Goal: Transaction & Acquisition: Purchase product/service

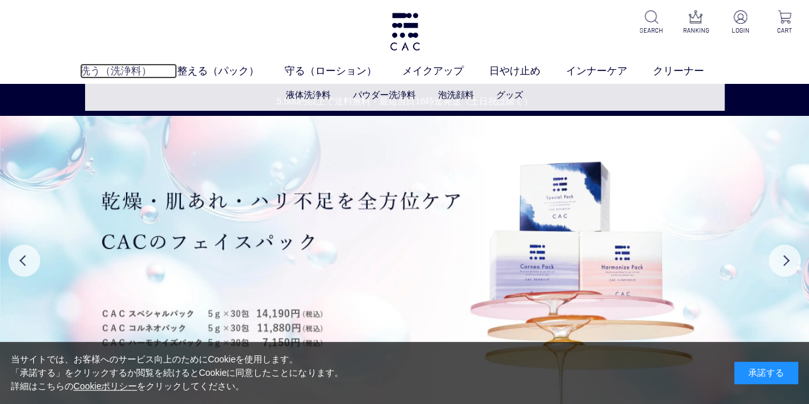
click at [123, 70] on link "洗う（洗浄料）" at bounding box center [128, 70] width 97 height 15
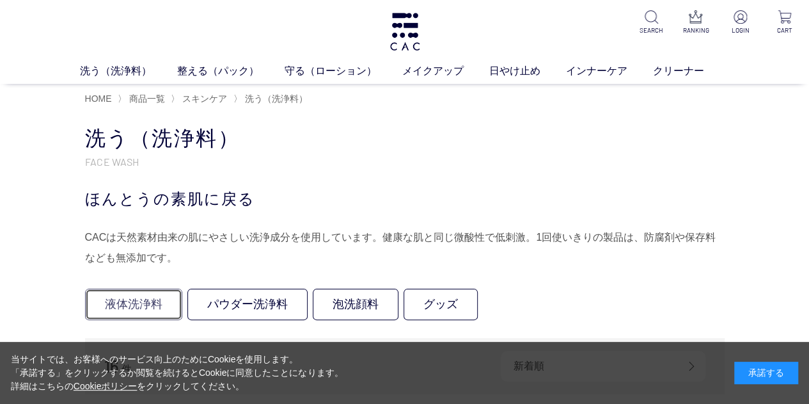
click at [148, 303] on link "液体洗浄料" at bounding box center [133, 304] width 97 height 31
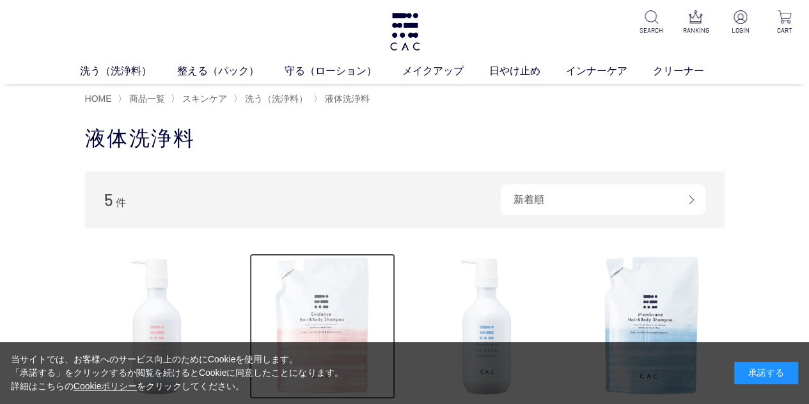
click at [325, 290] on img at bounding box center [323, 326] width 146 height 146
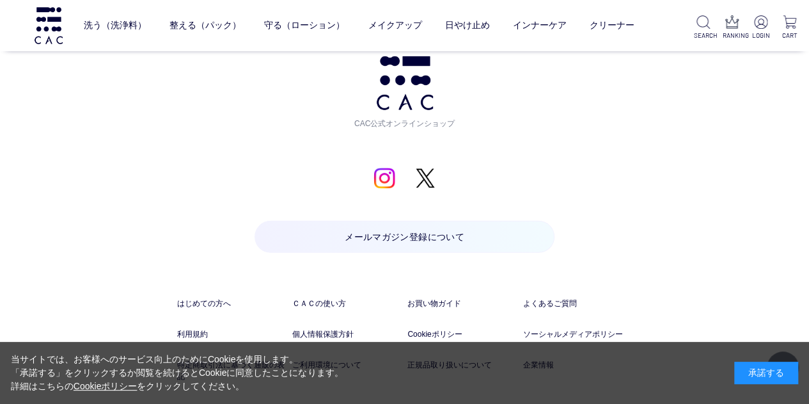
scroll to position [4287, 0]
click at [385, 174] on img at bounding box center [384, 177] width 21 height 21
